Goal: Task Accomplishment & Management: Use online tool/utility

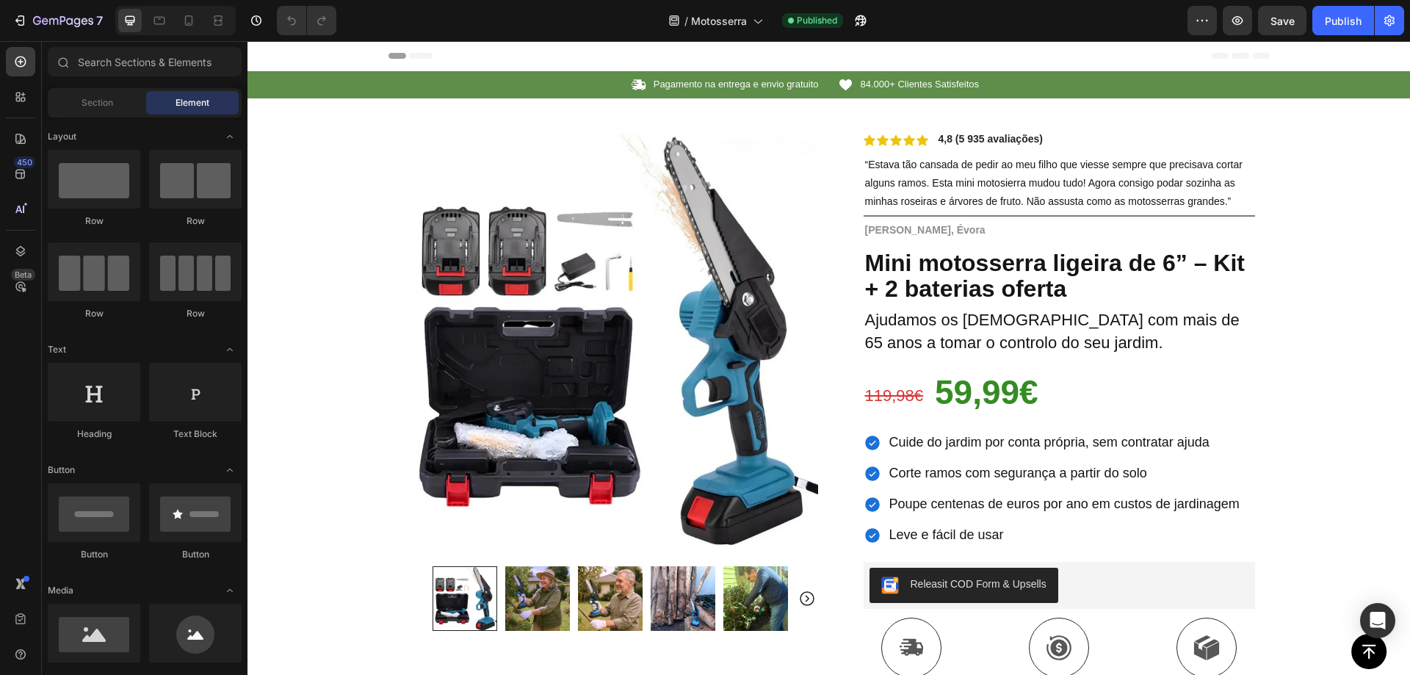
scroll to position [214, 0]
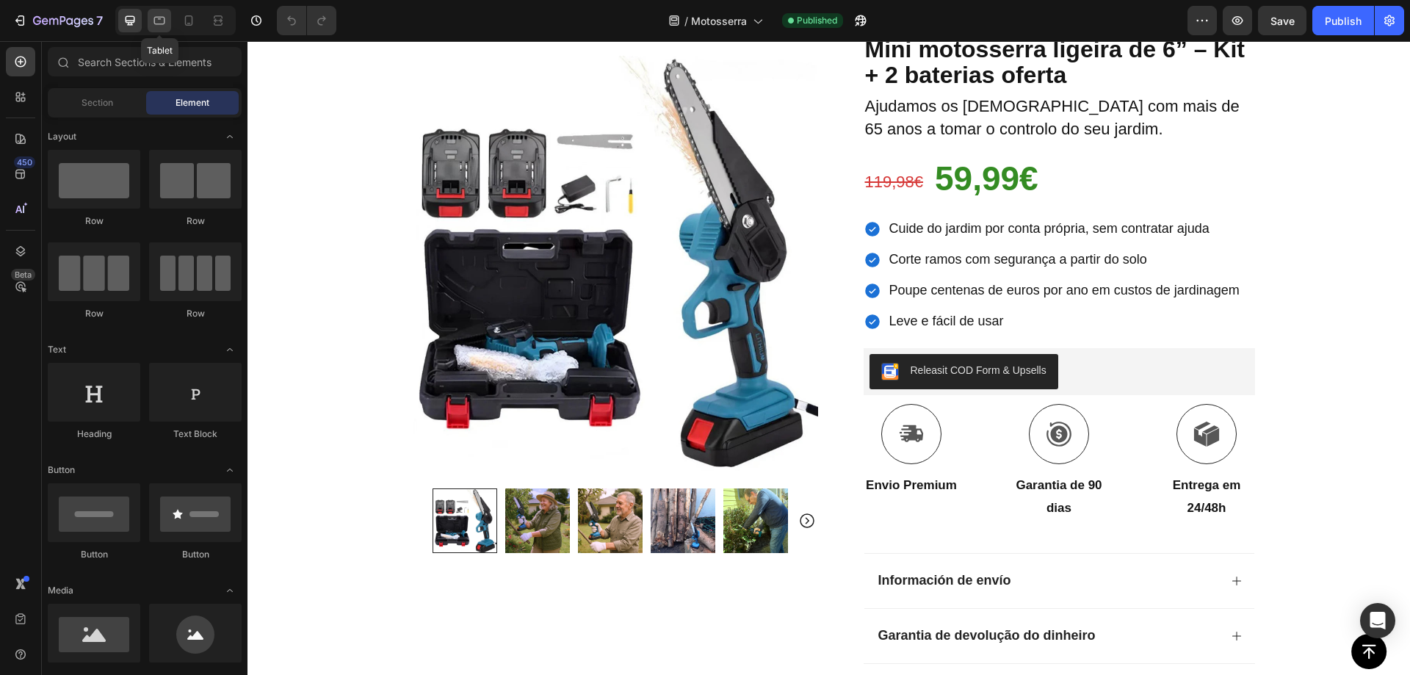
click at [162, 24] on icon at bounding box center [159, 21] width 11 height 8
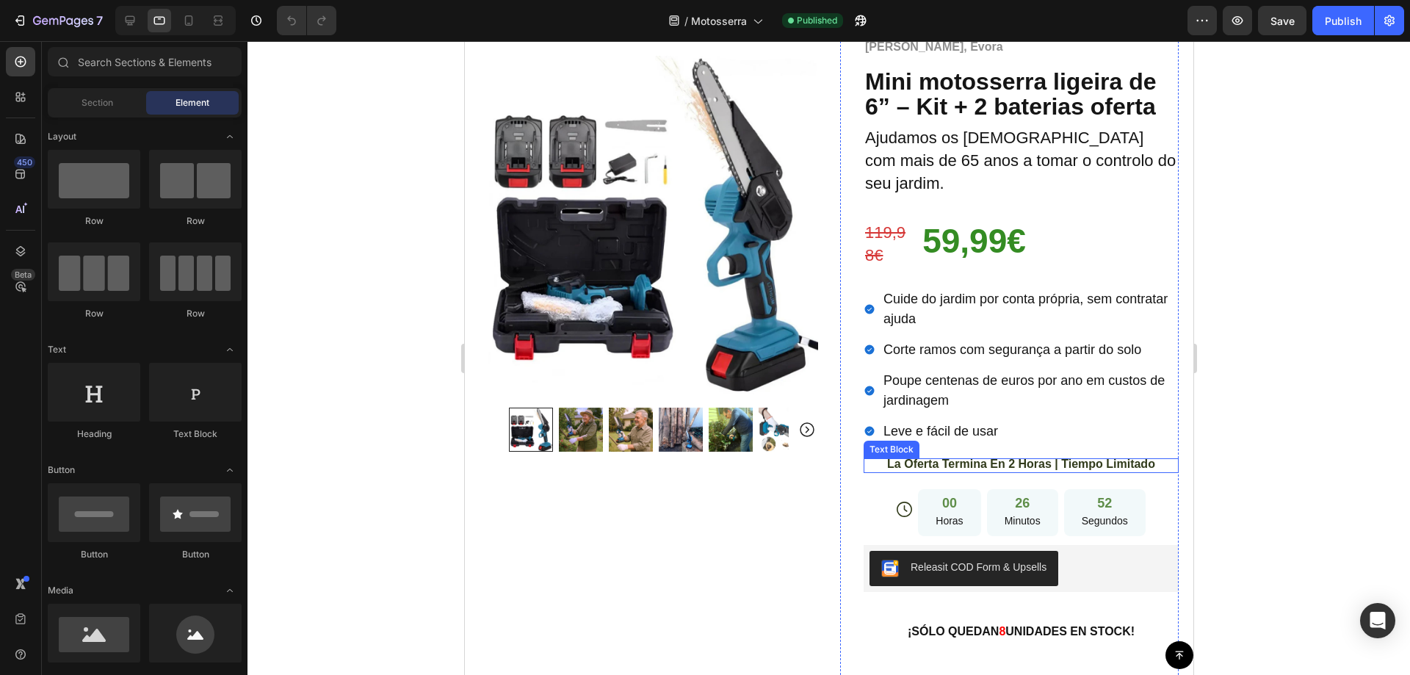
click at [899, 457] on span "La Oferta Termina En 2 Horas | Tiempo Limitado" at bounding box center [1020, 463] width 268 height 12
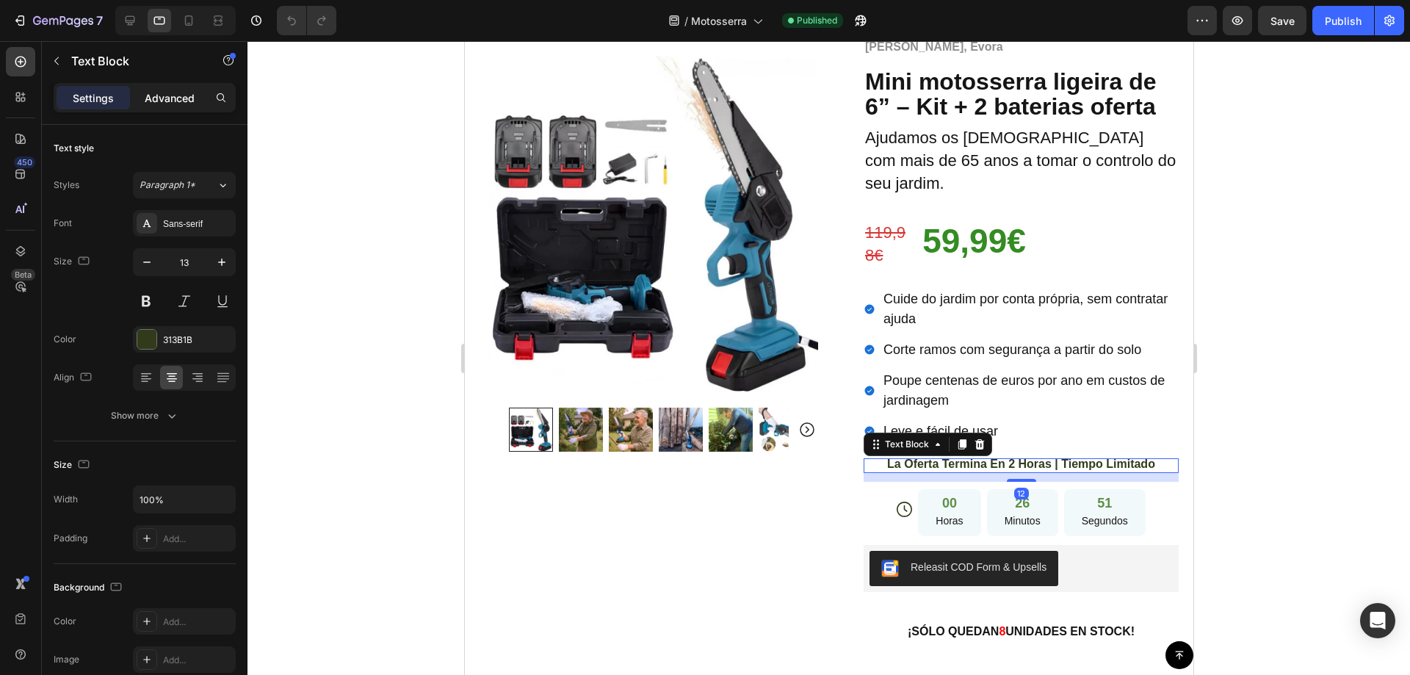
click at [163, 104] on p "Advanced" at bounding box center [170, 97] width 50 height 15
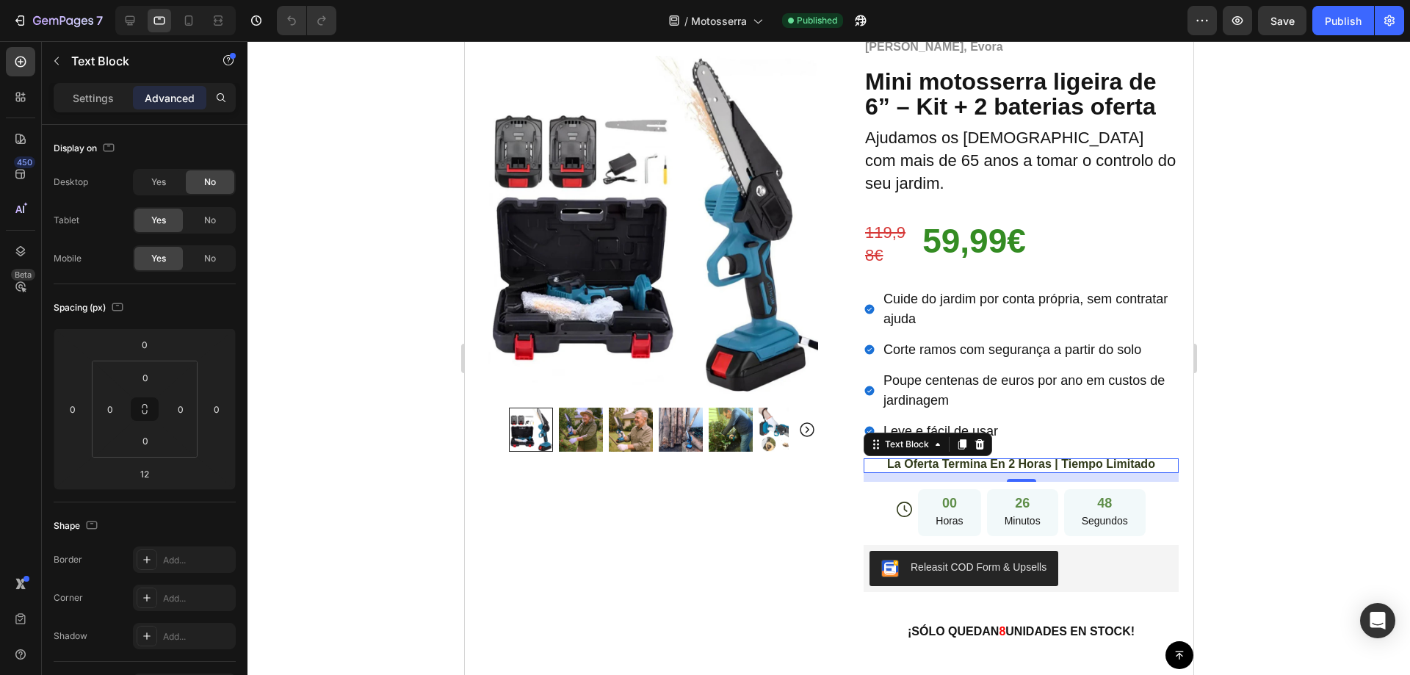
click at [1015, 457] on span "La Oferta Termina En 2 Horas | Tiempo Limitado" at bounding box center [1020, 463] width 268 height 12
click at [955, 457] on span "La Oferta Termina En 2 Horas | Tiempo Limitado" at bounding box center [1020, 463] width 268 height 12
click at [948, 457] on span "La Oferta Termina En 2 Horas | Tiempo Limitado" at bounding box center [1020, 463] width 268 height 12
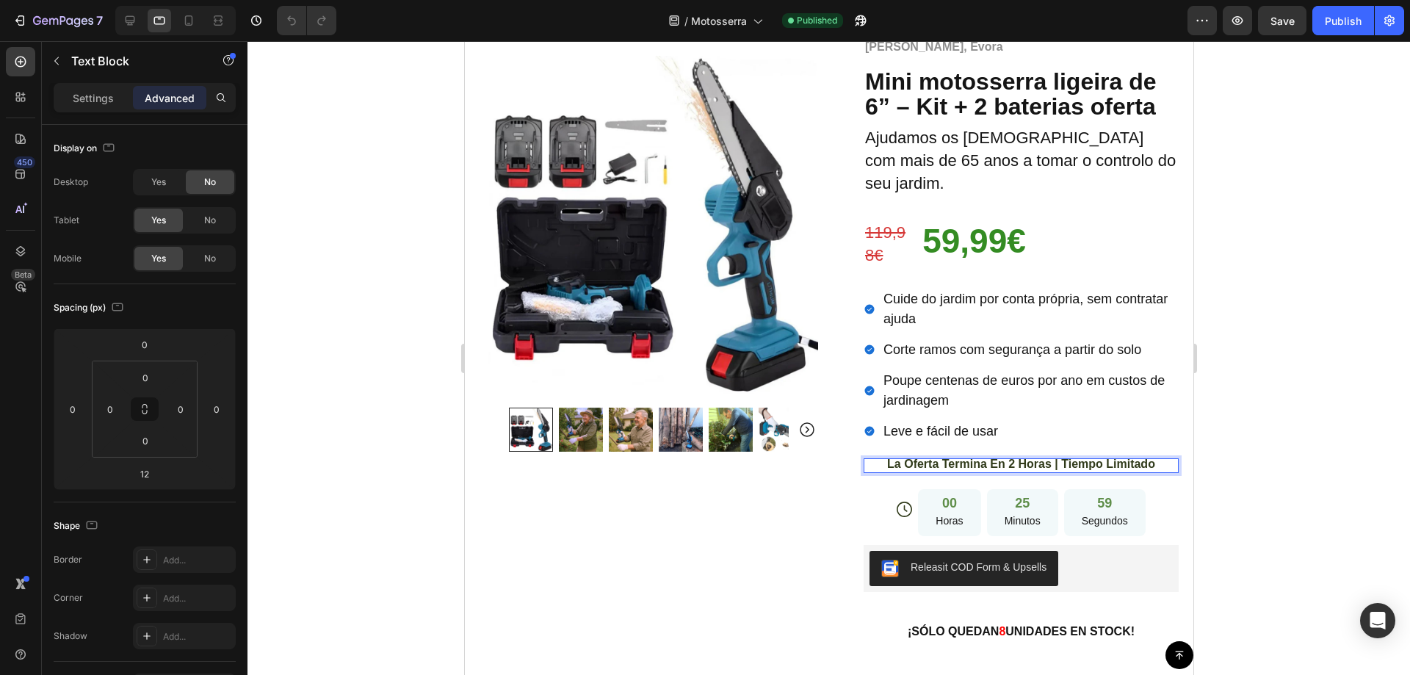
click at [948, 457] on span "La Oferta Termina En 2 Horas | Tiempo Limitado" at bounding box center [1020, 463] width 268 height 12
click at [1306, 313] on div at bounding box center [828, 358] width 1162 height 634
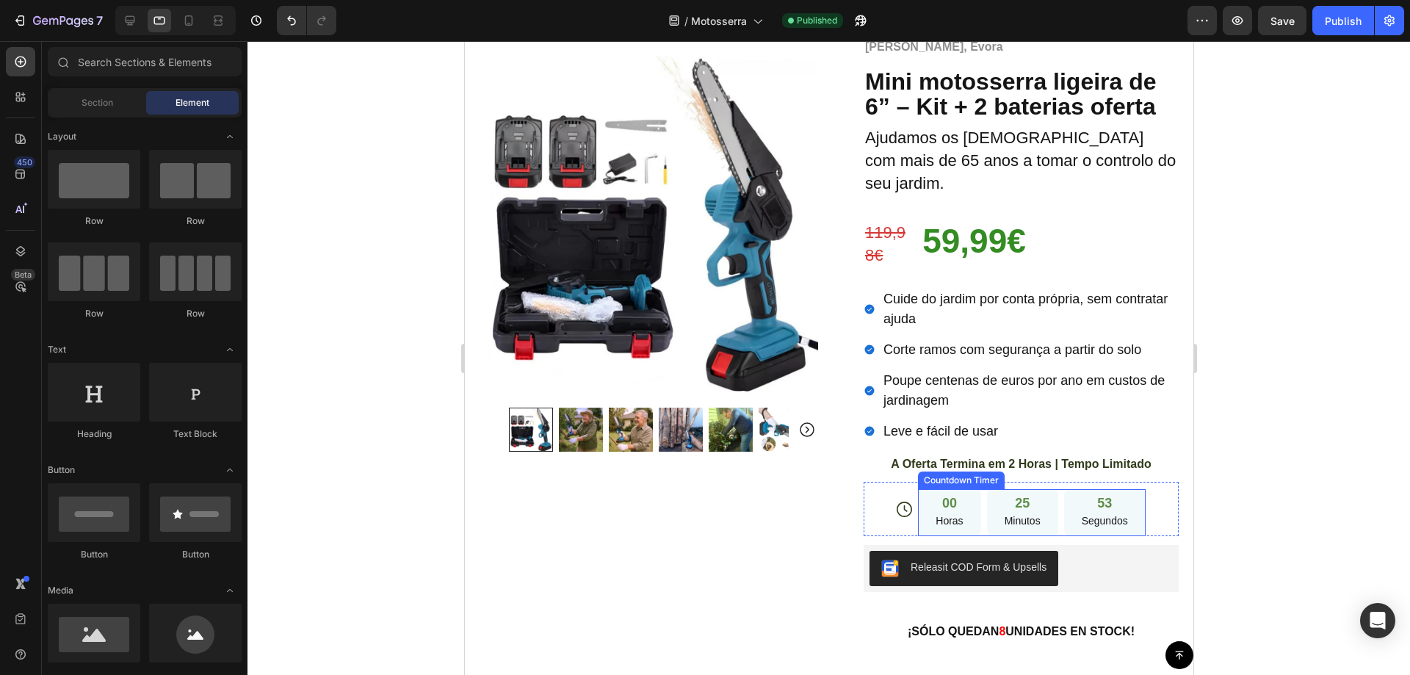
click at [963, 498] on div "00 Horas" at bounding box center [948, 513] width 62 height 48
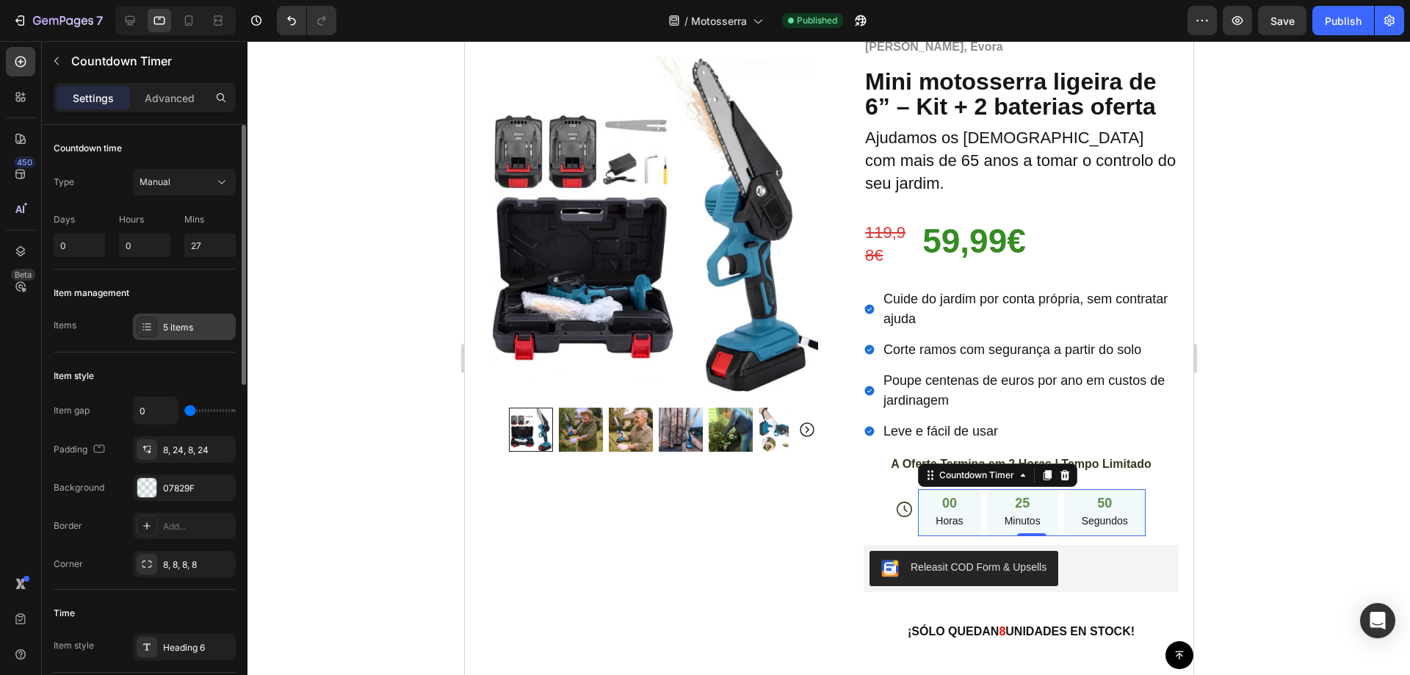
click at [176, 331] on div "5 items" at bounding box center [197, 327] width 69 height 13
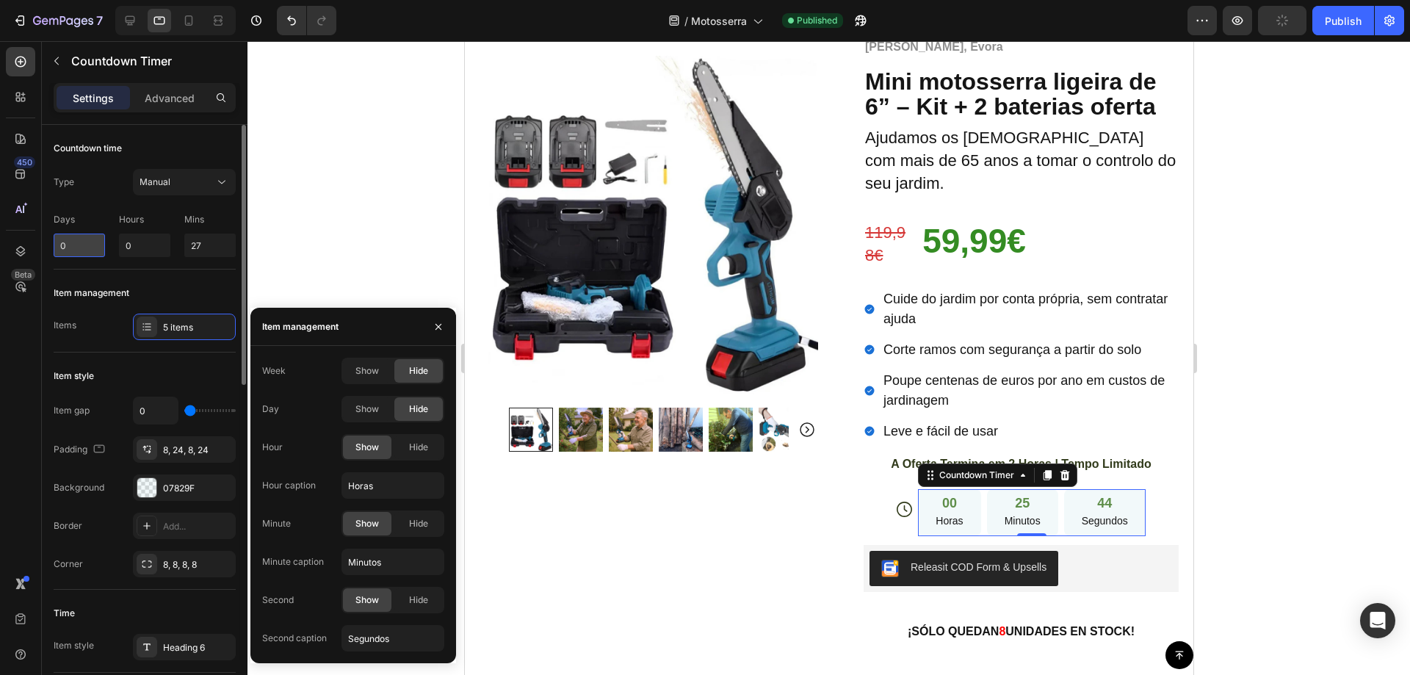
click at [85, 238] on input "0" at bounding box center [79, 244] width 51 height 23
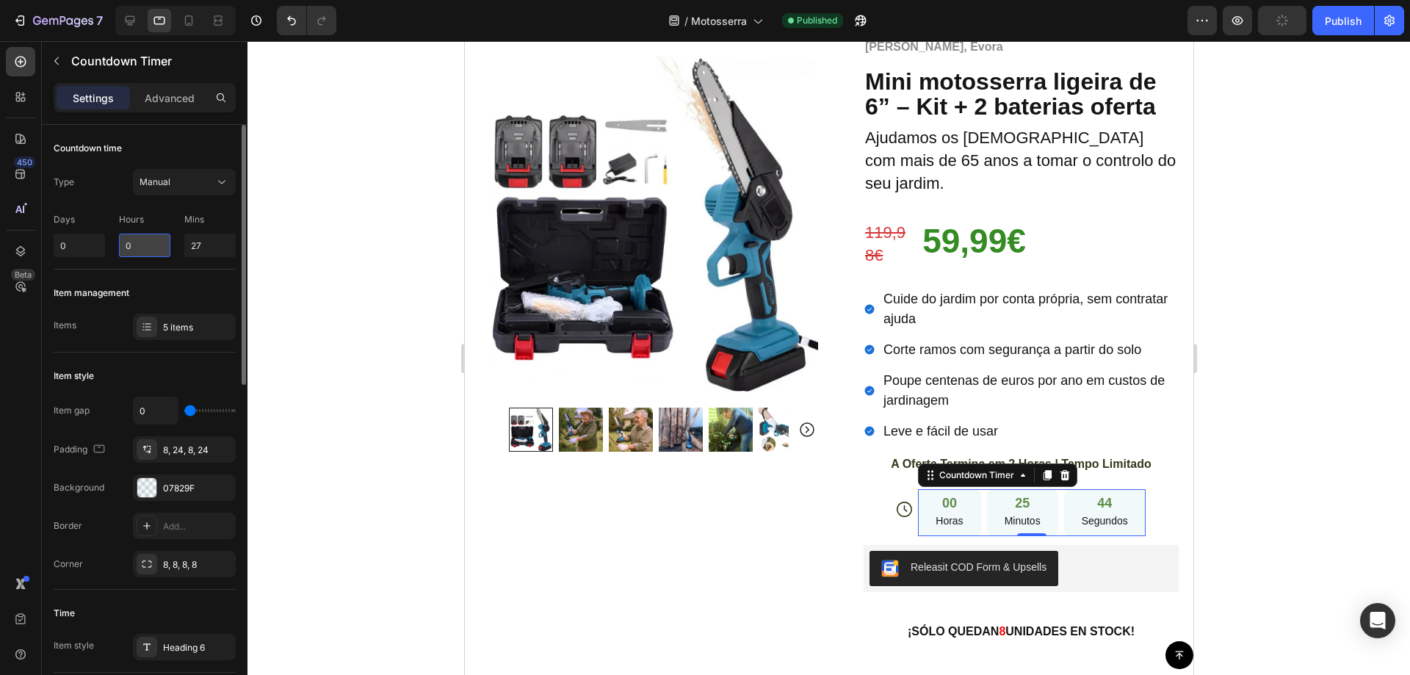
click at [148, 239] on input "0" at bounding box center [144, 244] width 51 height 23
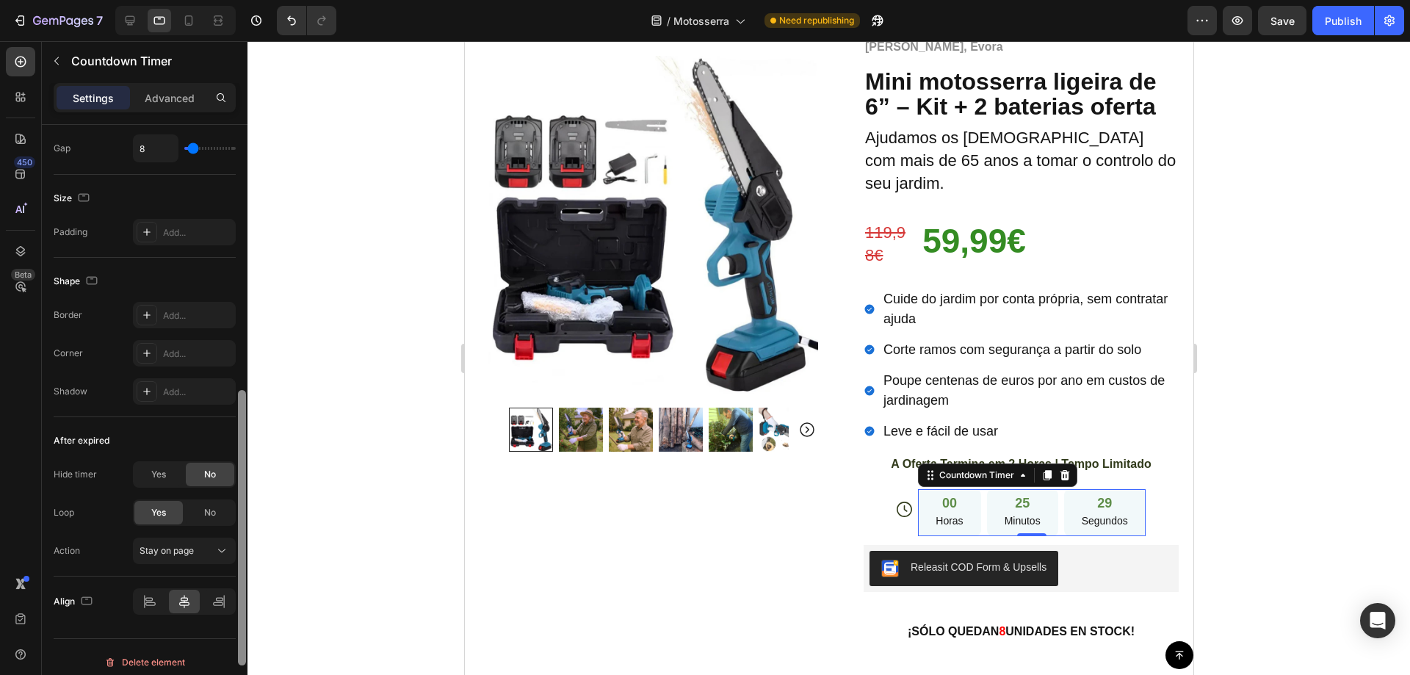
scroll to position [678, 0]
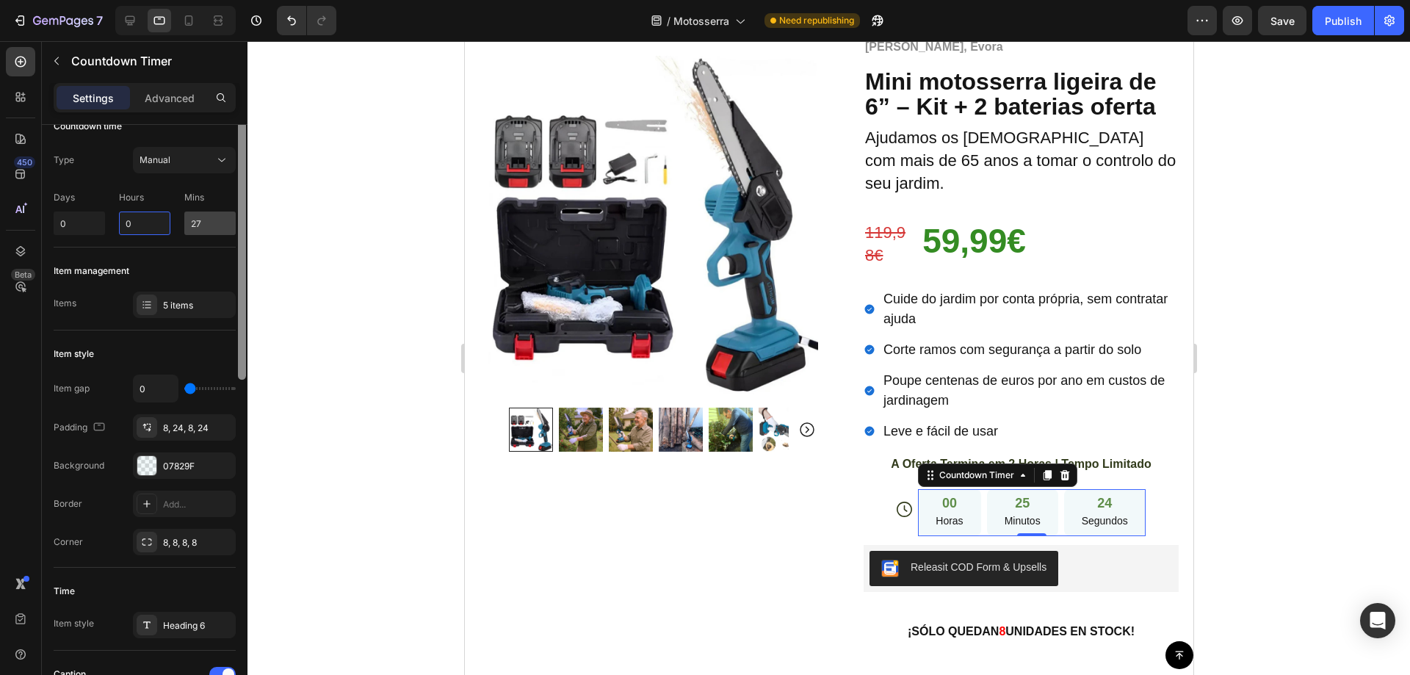
click at [234, 231] on div "Countdown time Type Manual Days 0 Hours 0 Mins 27 Item management Items 5 items…" at bounding box center [145, 421] width 206 height 592
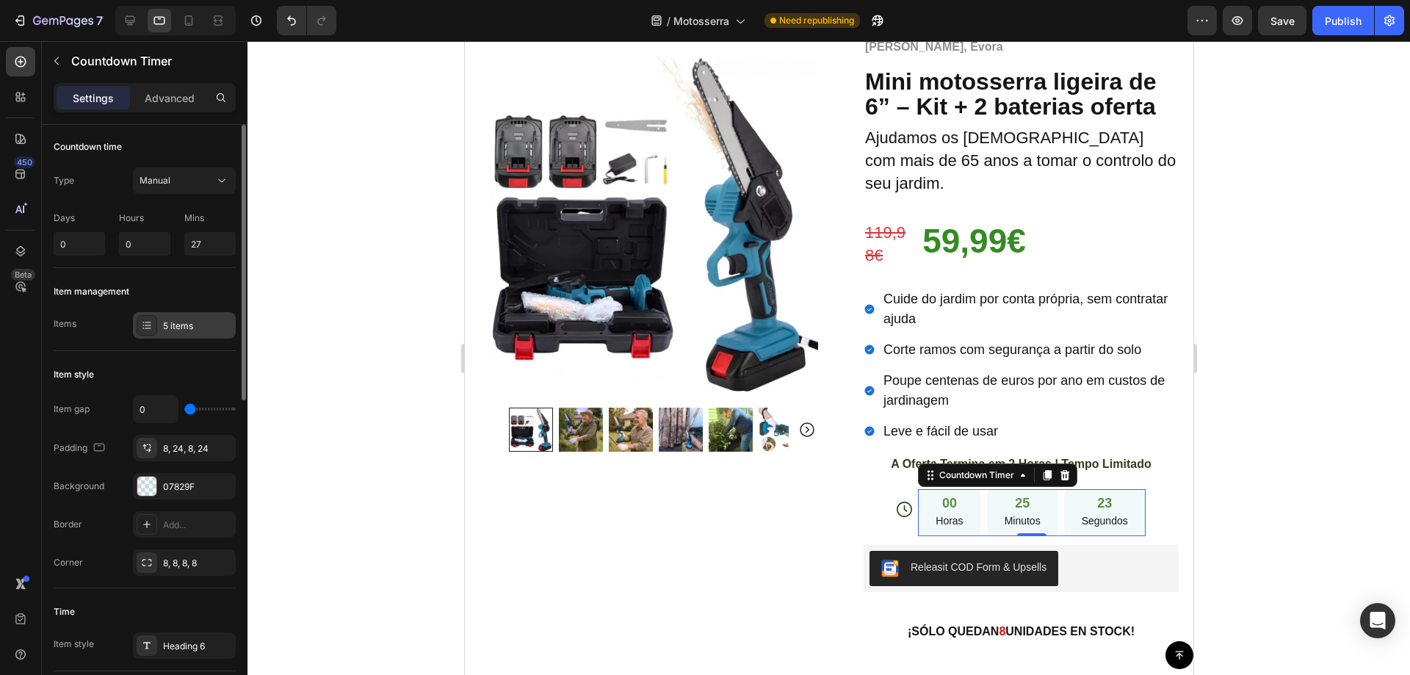
click at [175, 327] on div "5 items" at bounding box center [197, 325] width 69 height 13
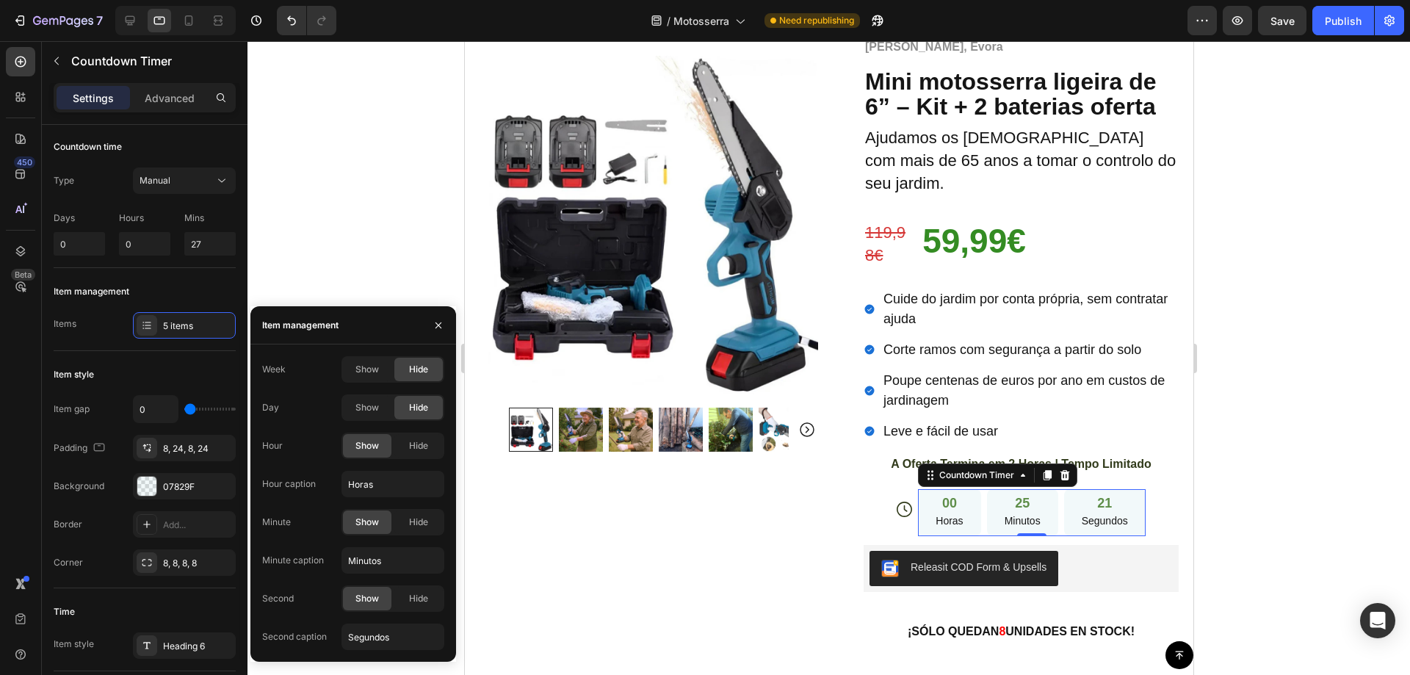
click at [924, 494] on div "00 Horas" at bounding box center [948, 513] width 62 height 48
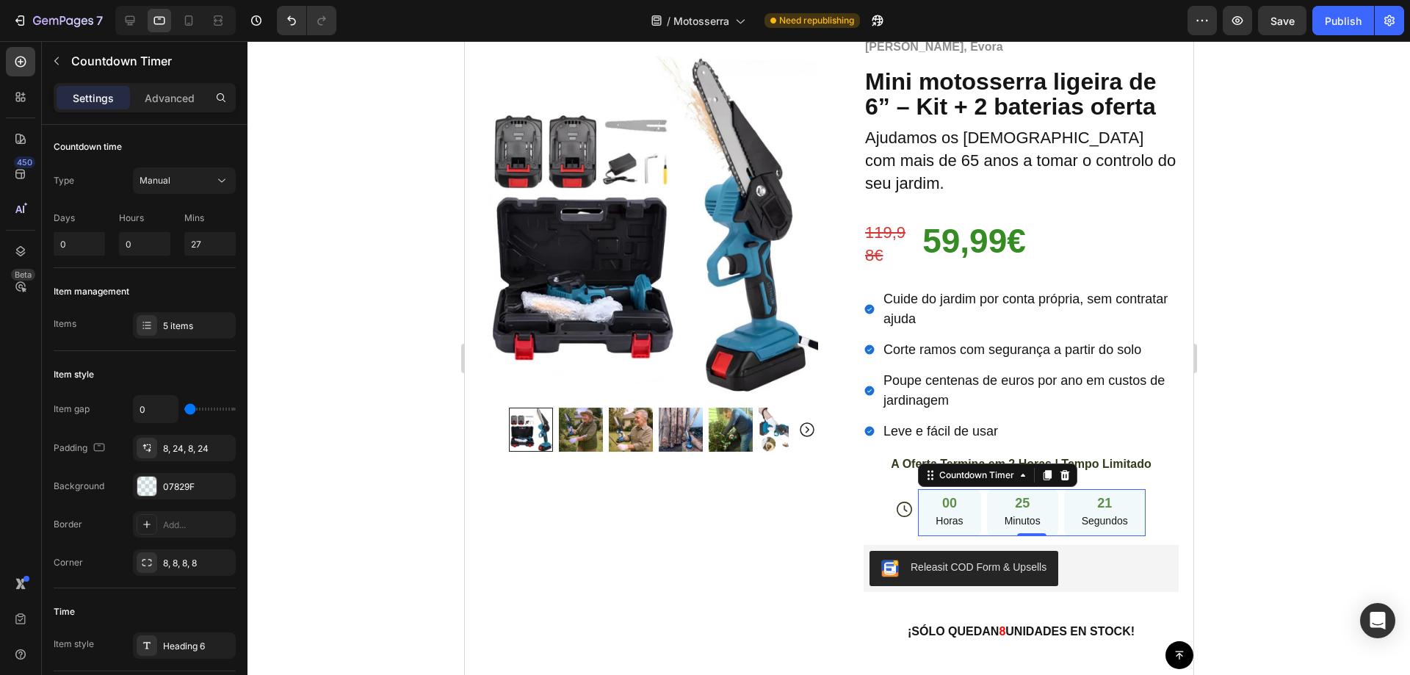
click at [943, 512] on p "Horas" at bounding box center [948, 521] width 27 height 18
click at [942, 512] on p "Horas" at bounding box center [948, 521] width 27 height 18
click at [992, 492] on div "25 Minutos" at bounding box center [1021, 513] width 71 height 48
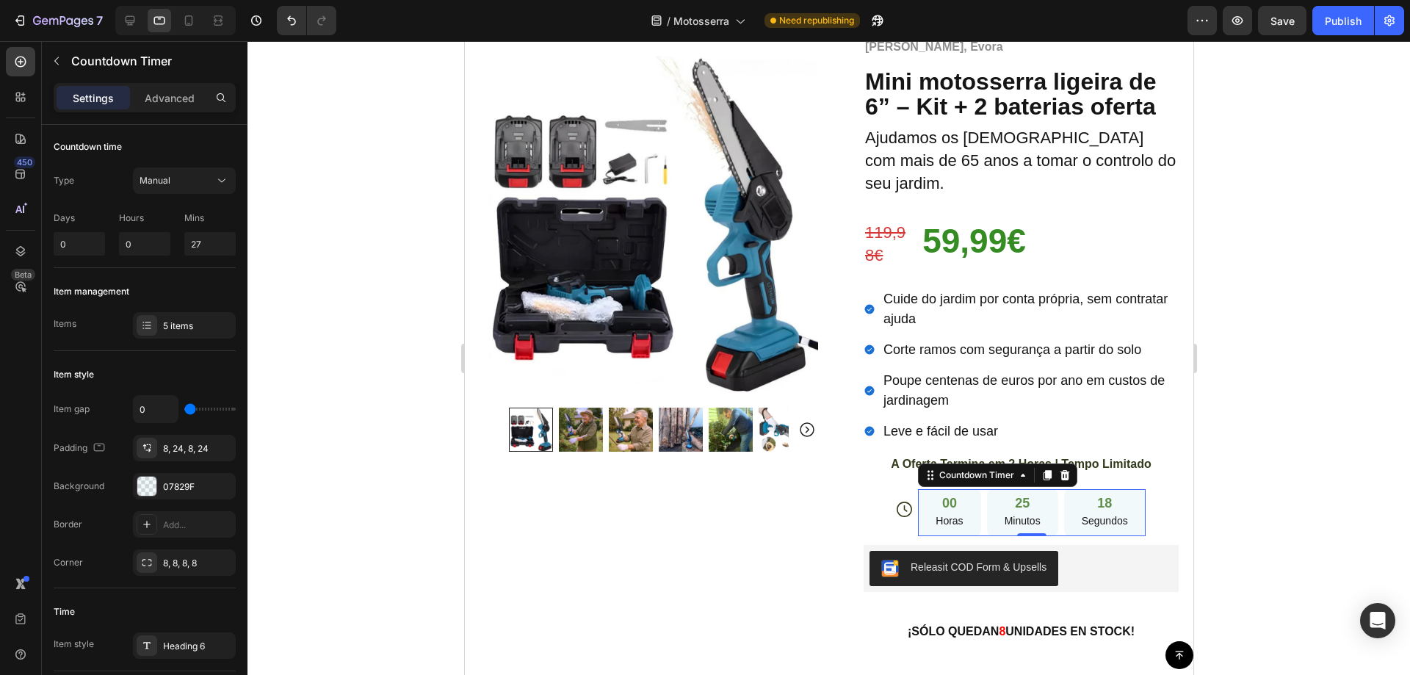
click at [1066, 493] on div "18 Segundos" at bounding box center [1103, 513] width 81 height 48
click at [139, 243] on input "0" at bounding box center [144, 243] width 51 height 23
click at [78, 247] on input "0" at bounding box center [79, 243] width 51 height 23
click at [174, 328] on div "5 items" at bounding box center [197, 325] width 69 height 13
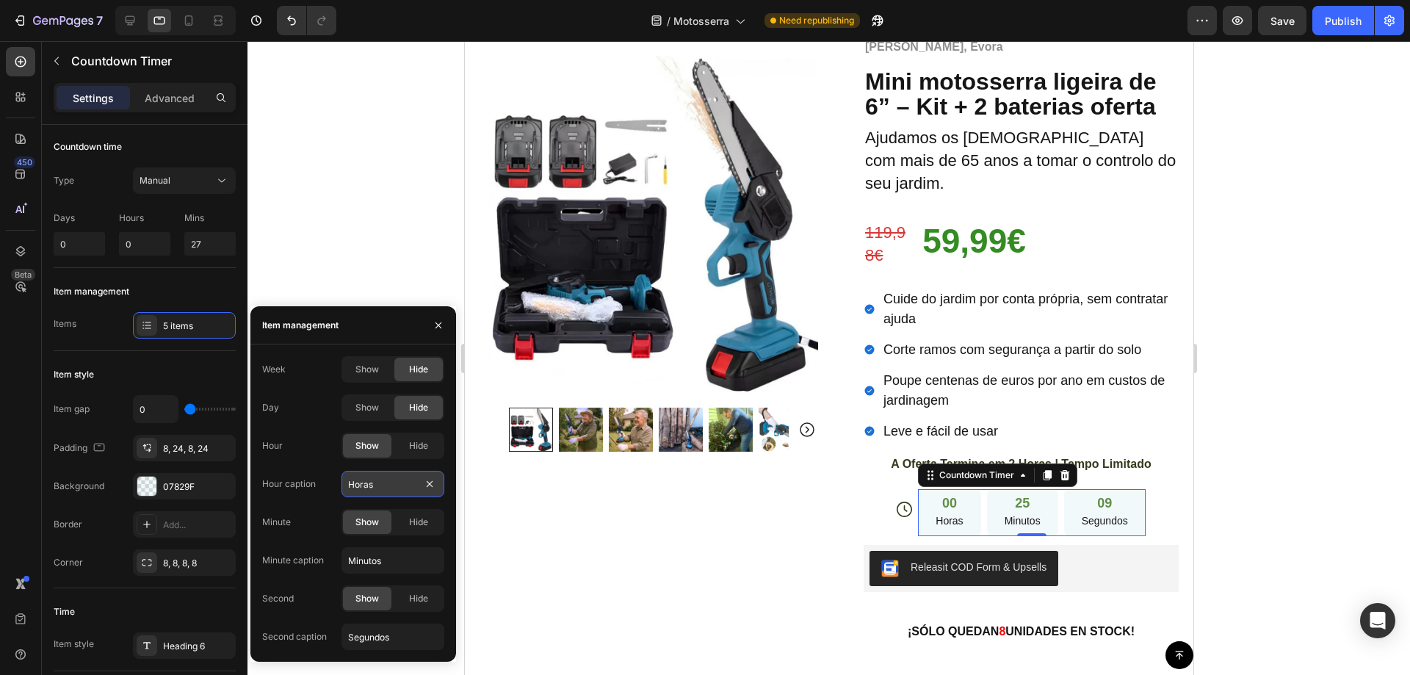
click at [383, 479] on input "Horas" at bounding box center [392, 484] width 103 height 26
click at [366, 487] on input "Horas" at bounding box center [392, 484] width 103 height 26
click at [364, 486] on input "Horas" at bounding box center [392, 484] width 103 height 26
click at [372, 562] on input "Minutos" at bounding box center [392, 560] width 103 height 26
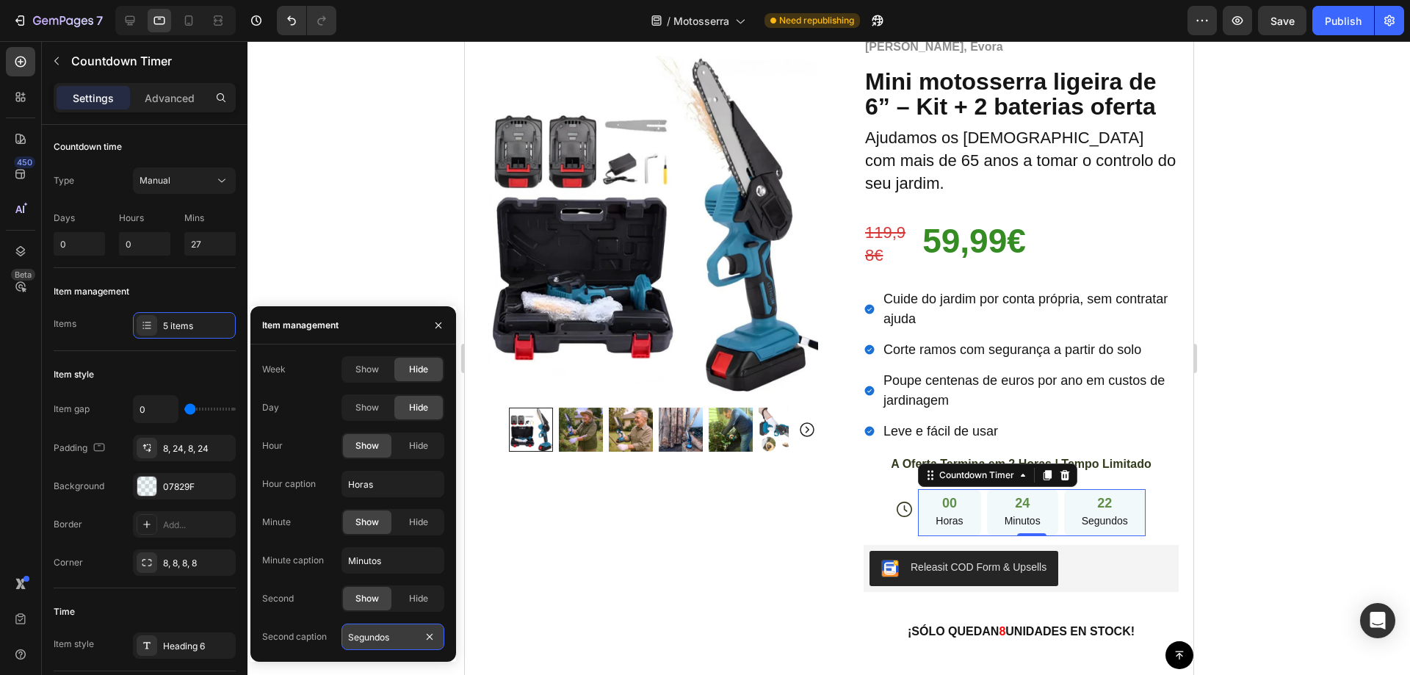
click at [377, 635] on input "Segundos" at bounding box center [392, 636] width 103 height 26
click at [1249, 433] on div at bounding box center [828, 358] width 1162 height 634
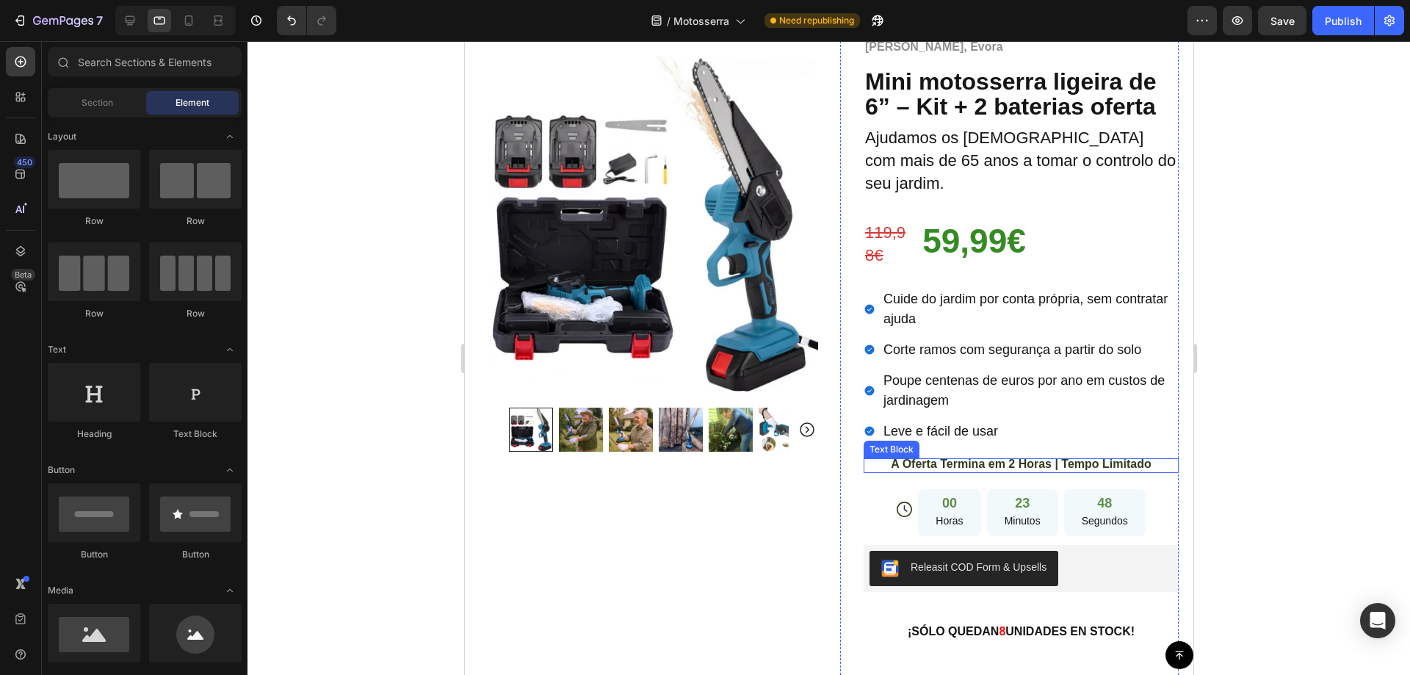
click at [1062, 457] on span "A Oferta Termina em 2 Horas | Tempo Limitado" at bounding box center [1020, 463] width 260 height 12
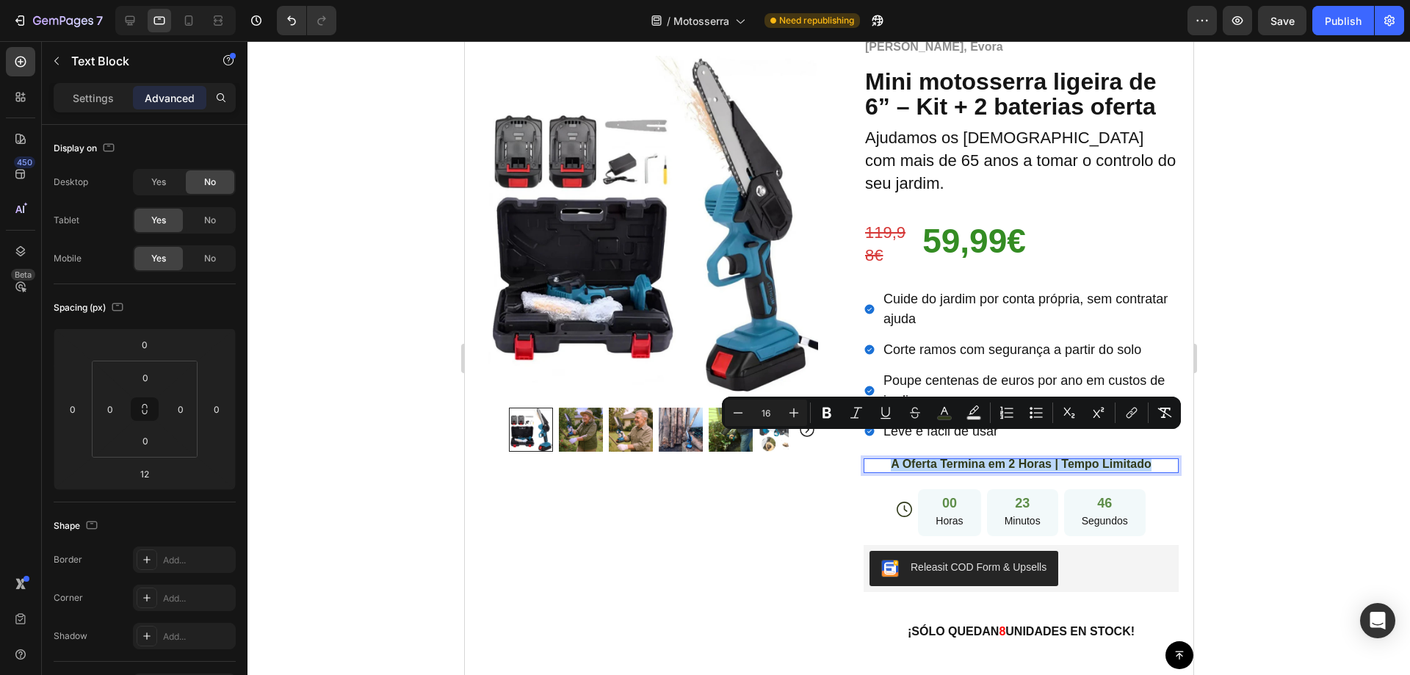
click at [1053, 448] on div at bounding box center [1053, 448] width 0 height 0
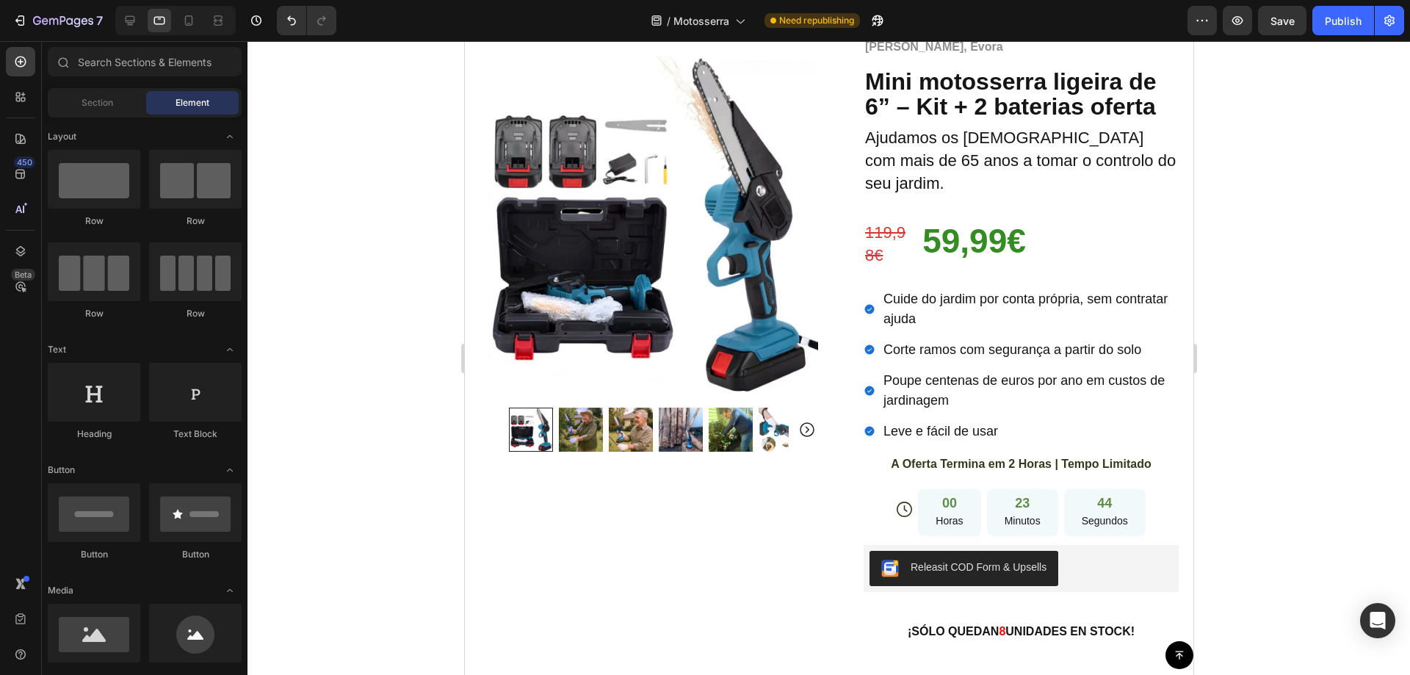
click at [1269, 376] on div at bounding box center [828, 358] width 1162 height 634
click at [1268, 436] on div at bounding box center [828, 358] width 1162 height 634
click at [928, 457] on span "A Oferta Termina em 2 Horas | Tempo Limitado" at bounding box center [1020, 463] width 260 height 12
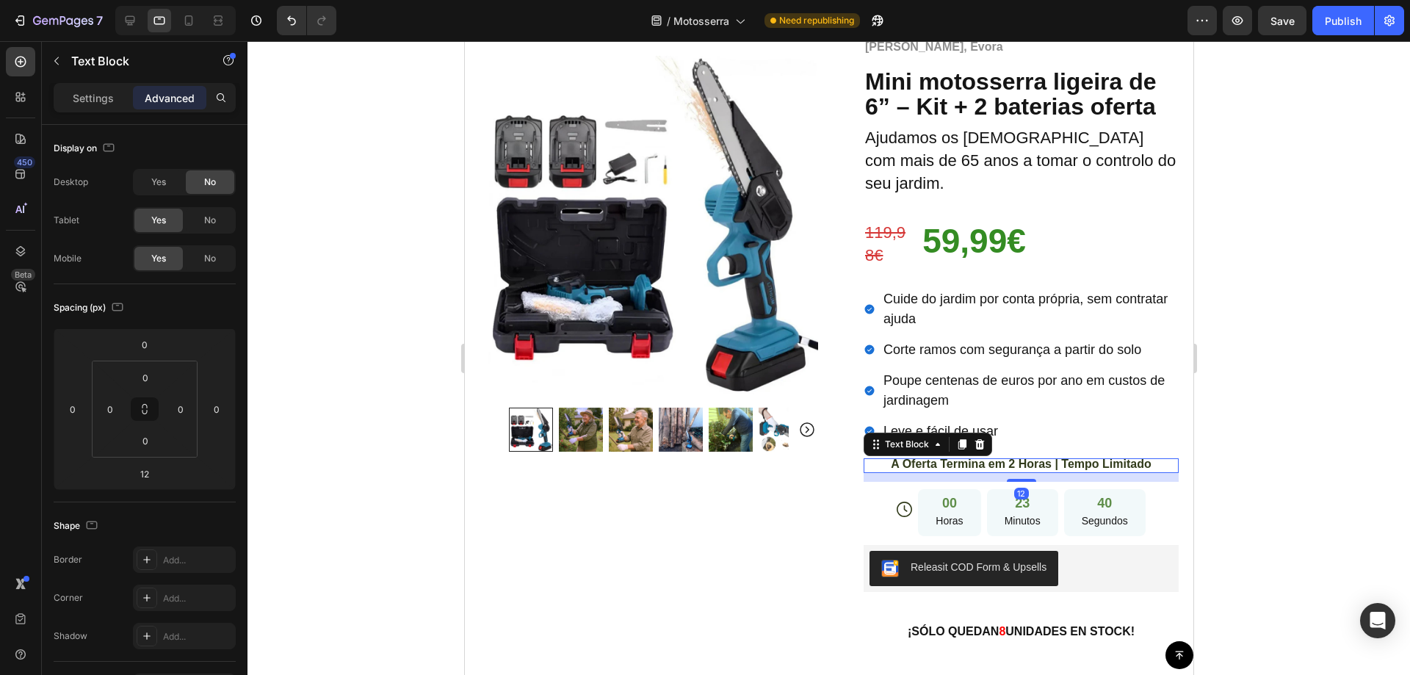
click at [164, 88] on div "Advanced" at bounding box center [169, 97] width 73 height 23
click at [901, 502] on div "Icon" at bounding box center [903, 509] width 15 height 55
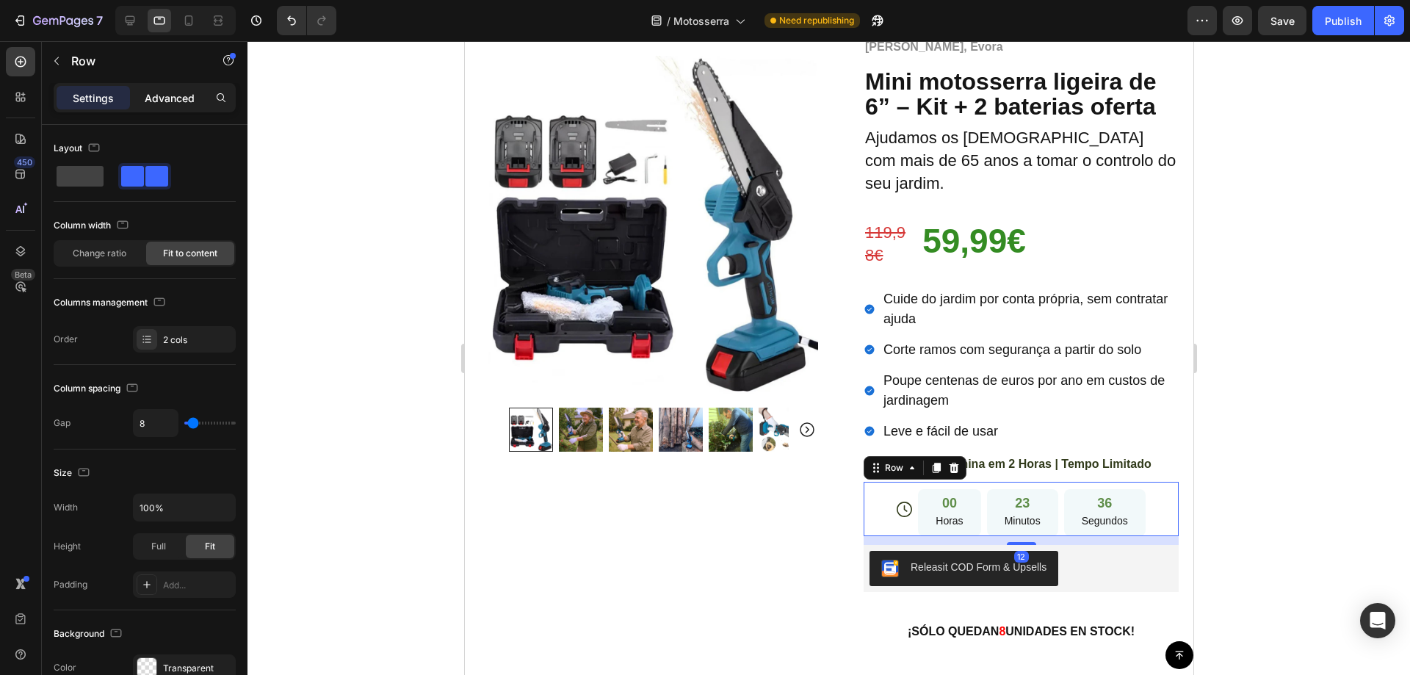
click at [180, 98] on p "Advanced" at bounding box center [170, 97] width 50 height 15
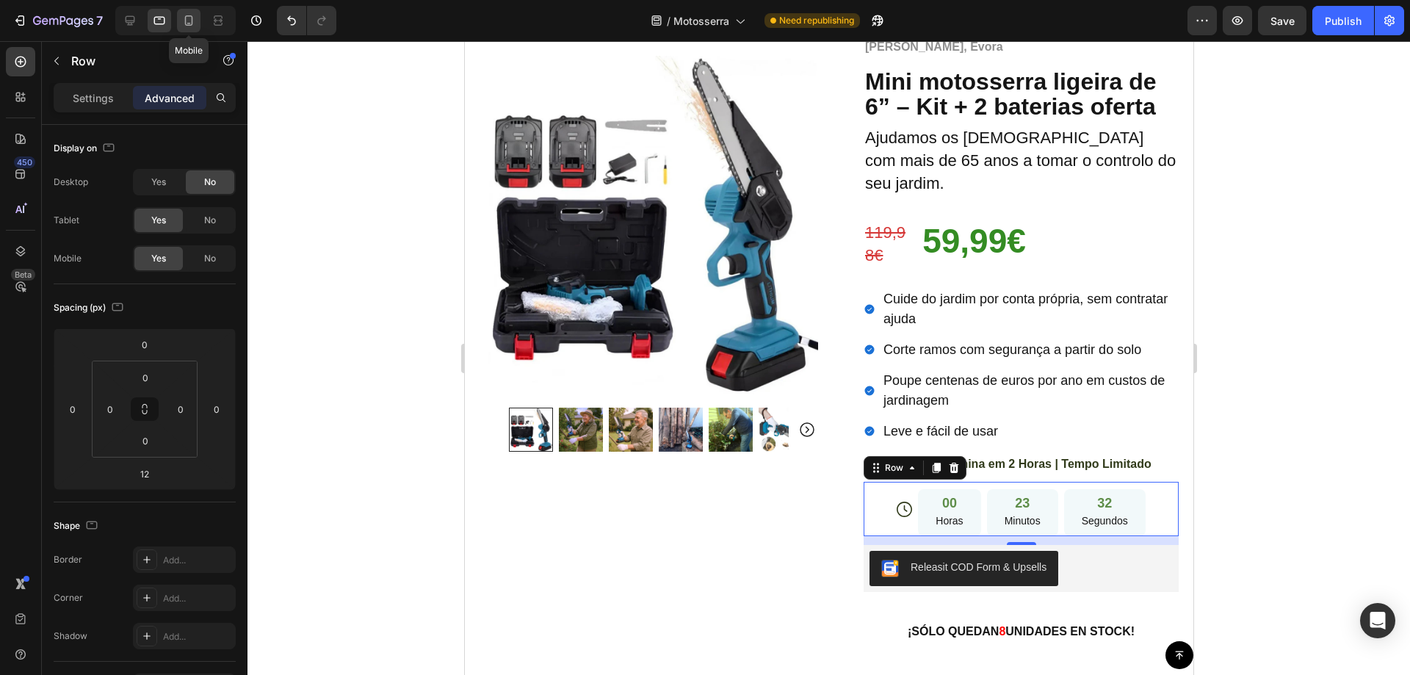
click at [181, 21] on div at bounding box center [188, 20] width 23 height 23
type input "10"
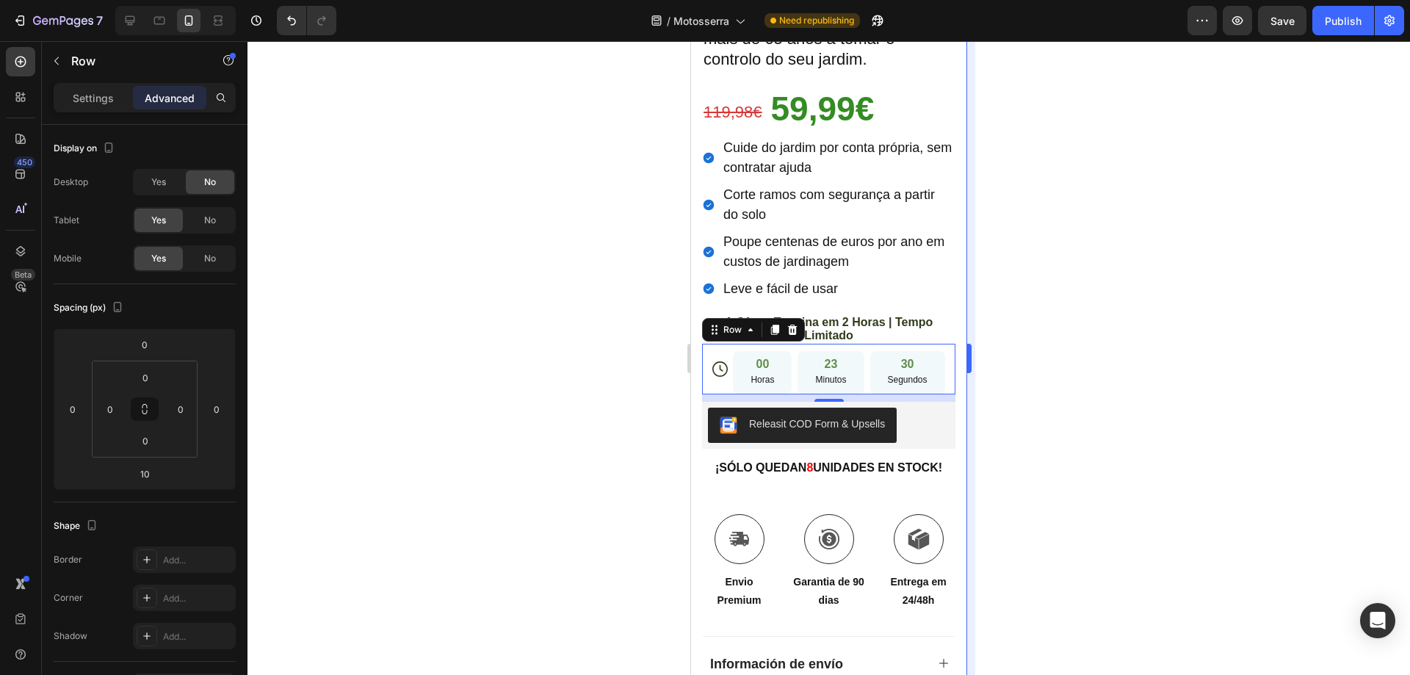
scroll to position [918, 0]
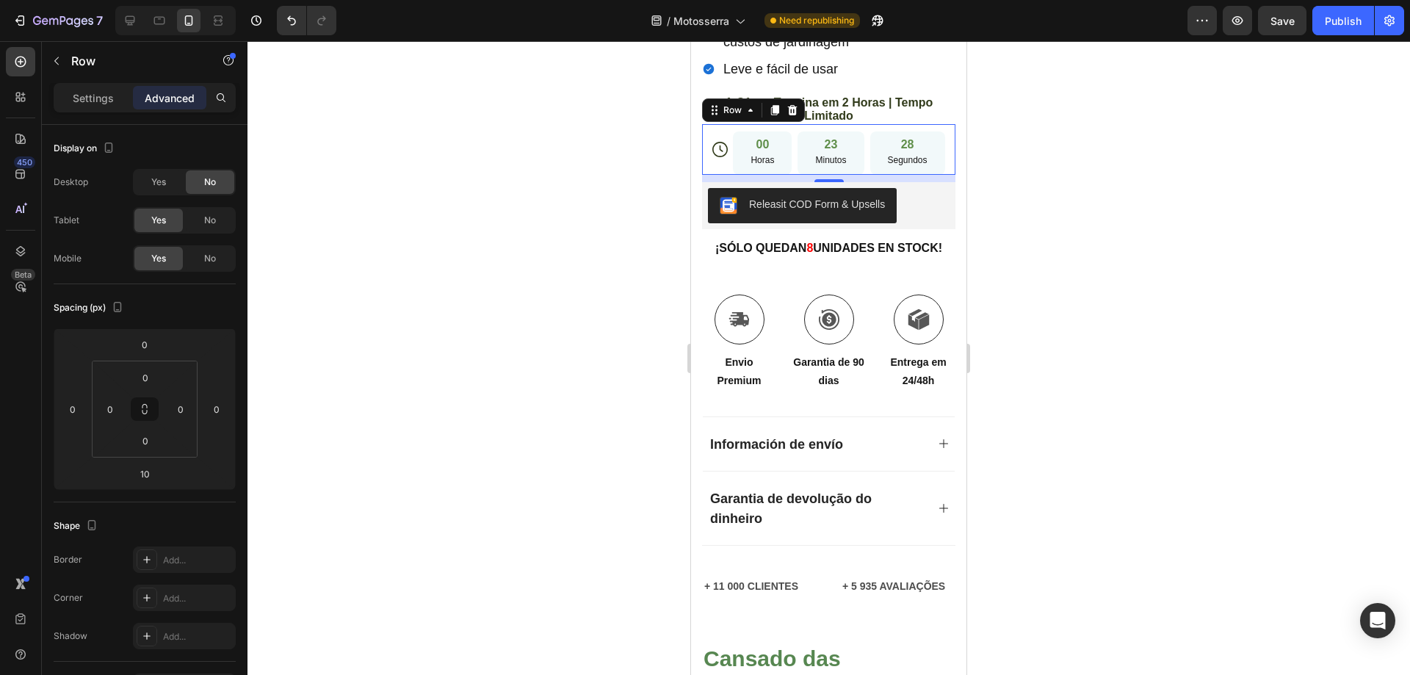
click at [1100, 223] on div at bounding box center [828, 358] width 1162 height 634
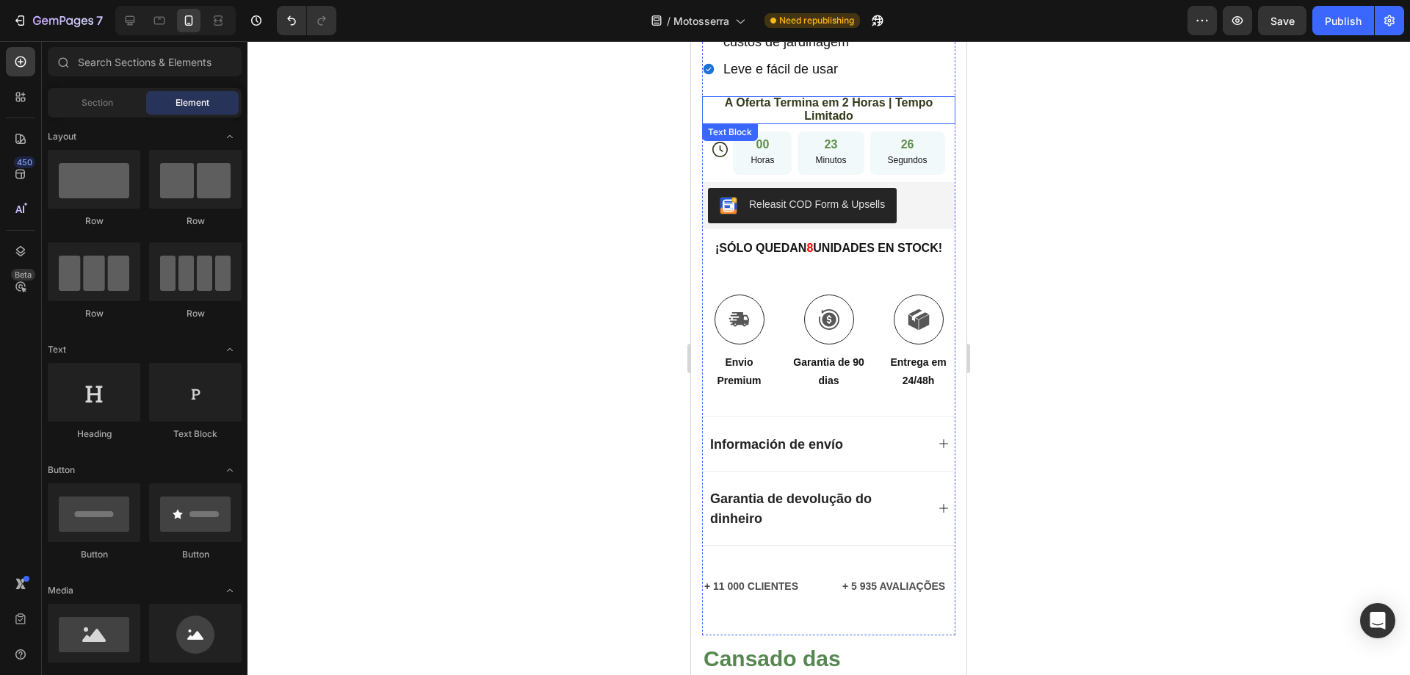
click at [838, 96] on span "A Oferta Termina em 2 Horas | Tempo Limitado" at bounding box center [829, 109] width 208 height 26
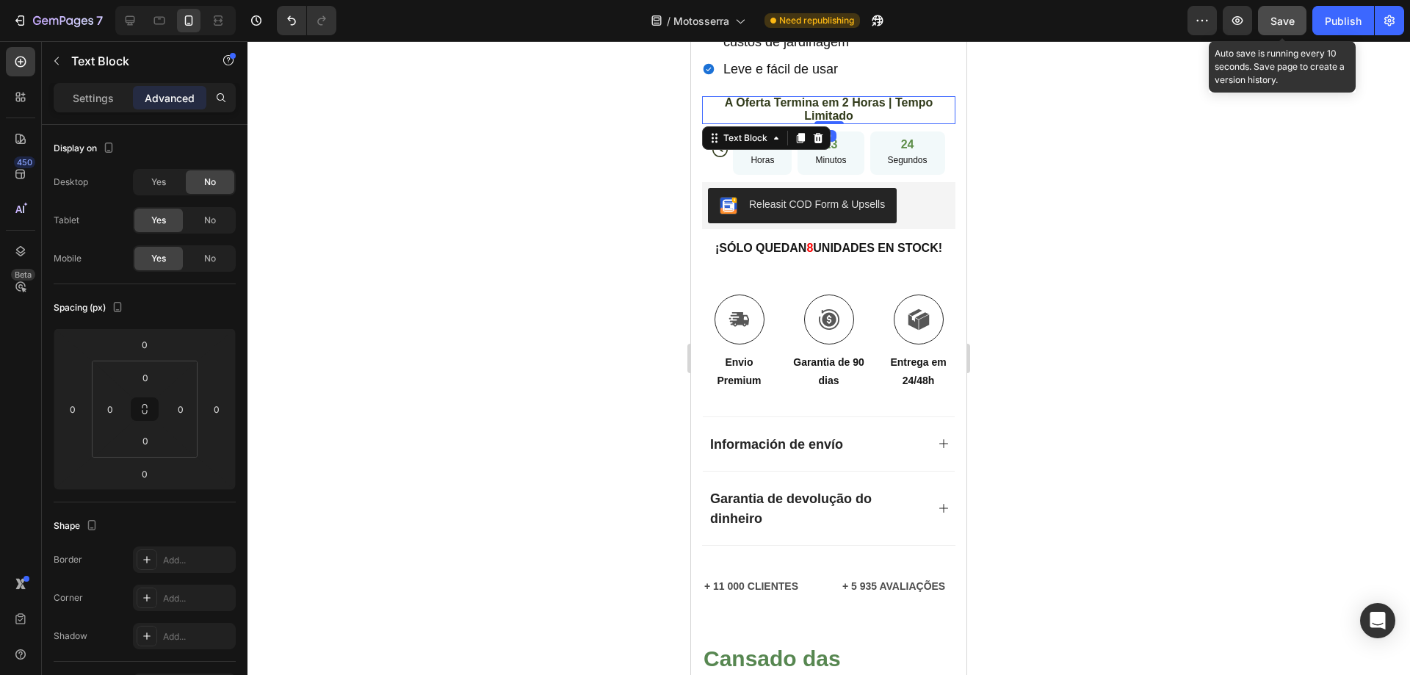
click at [1274, 18] on span "Save" at bounding box center [1282, 21] width 24 height 12
click at [1320, 22] on button "Publish" at bounding box center [1343, 20] width 62 height 29
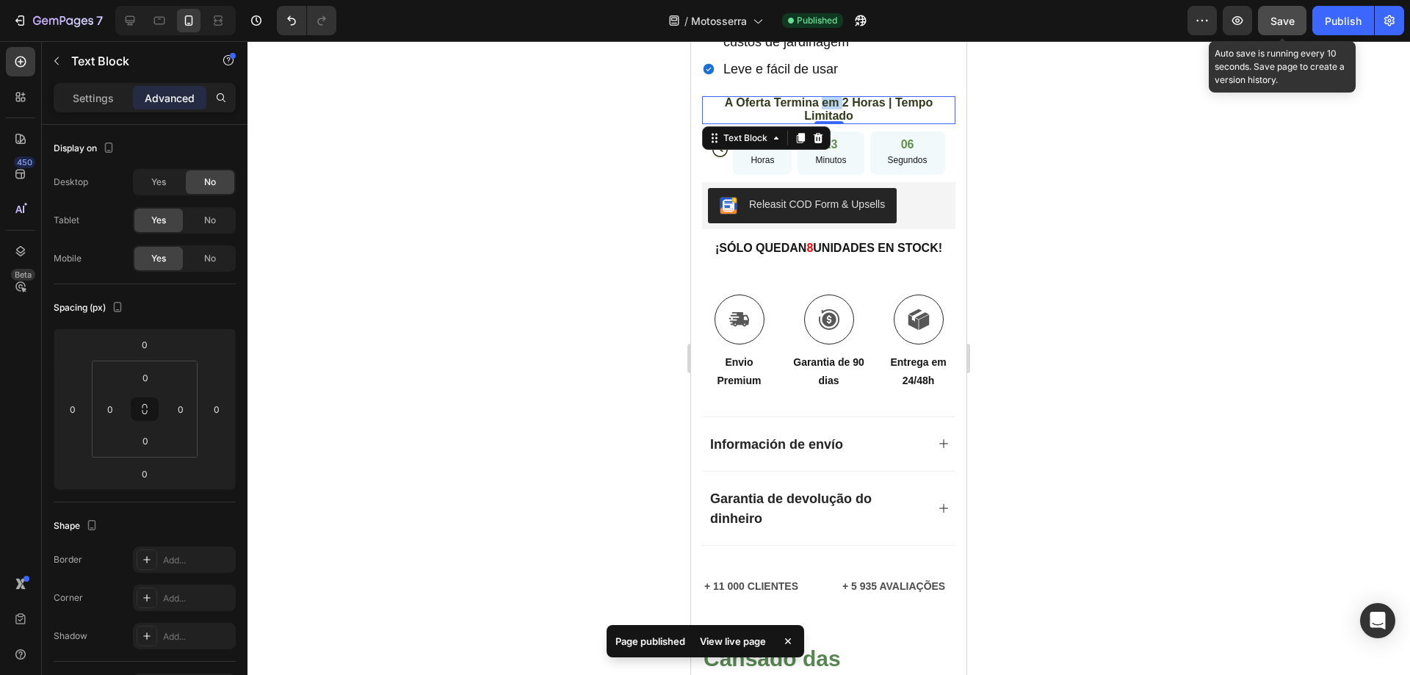
click at [822, 96] on span "A Oferta Termina em 2 Horas | Tempo Limitado" at bounding box center [829, 109] width 208 height 26
click at [821, 96] on span "A Oferta Termina em 2 Horas | Tempo Limitado" at bounding box center [829, 109] width 208 height 26
